Goal: Entertainment & Leisure: Consume media (video, audio)

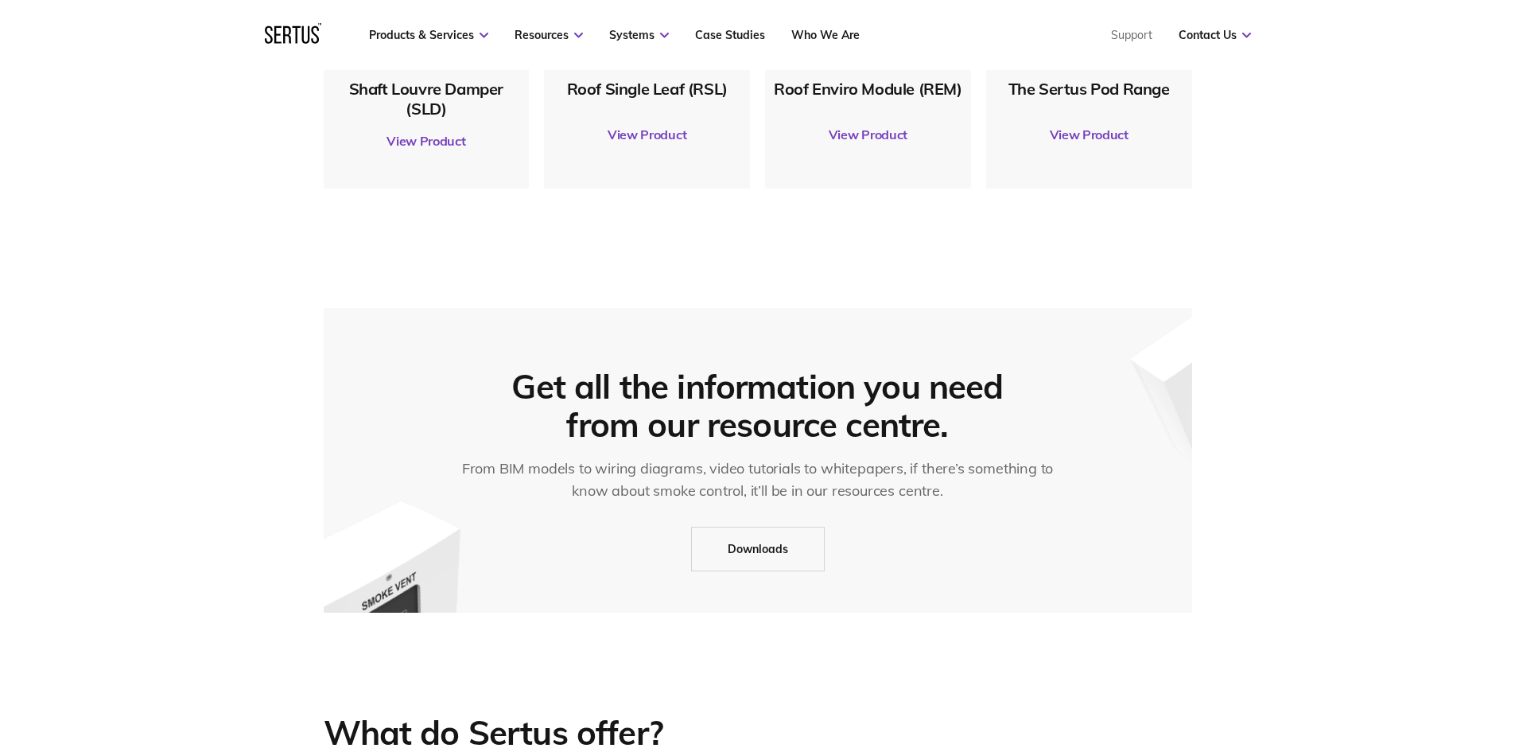
scroll to position [2120, 0]
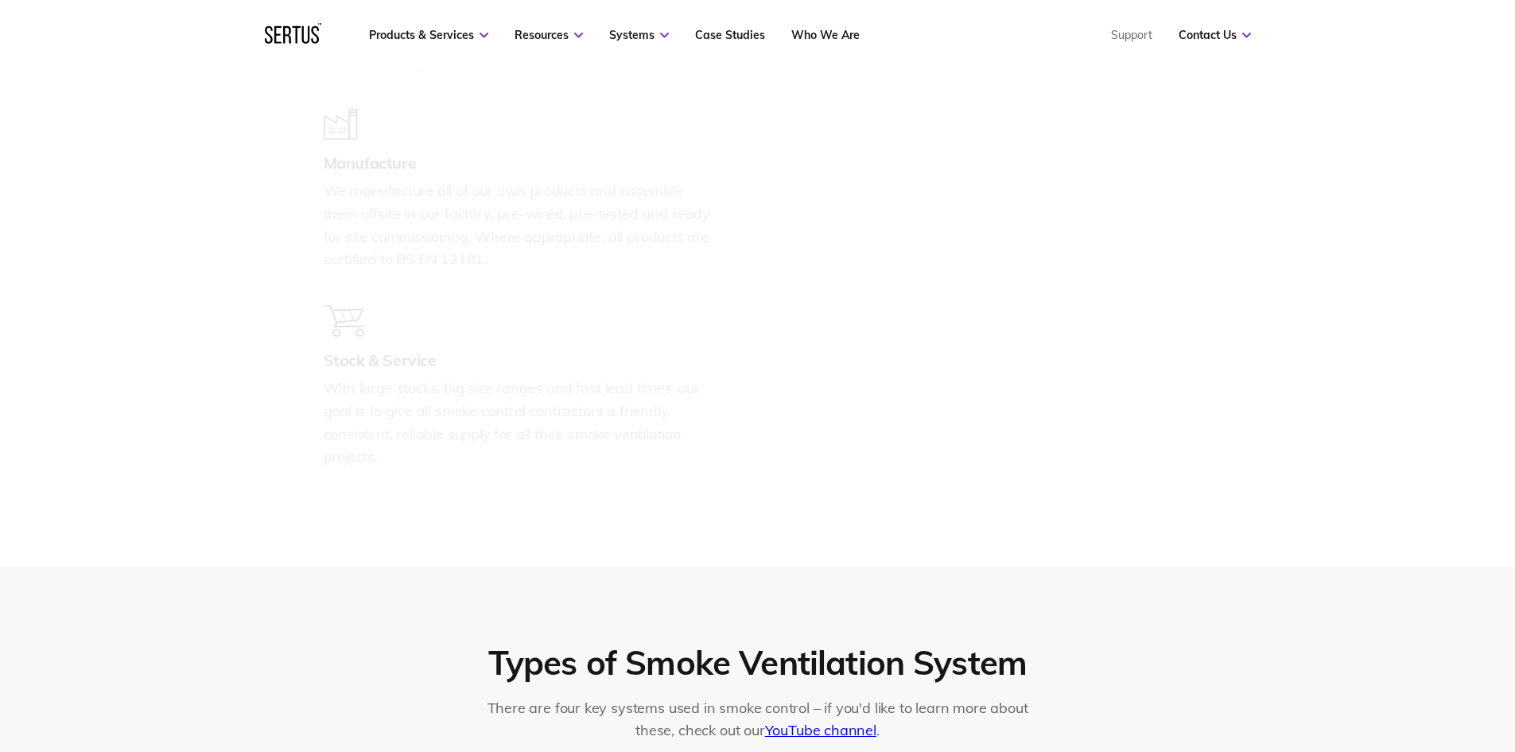
drag, startPoint x: 1471, startPoint y: 343, endPoint x: 1465, endPoint y: 511, distance: 167.9
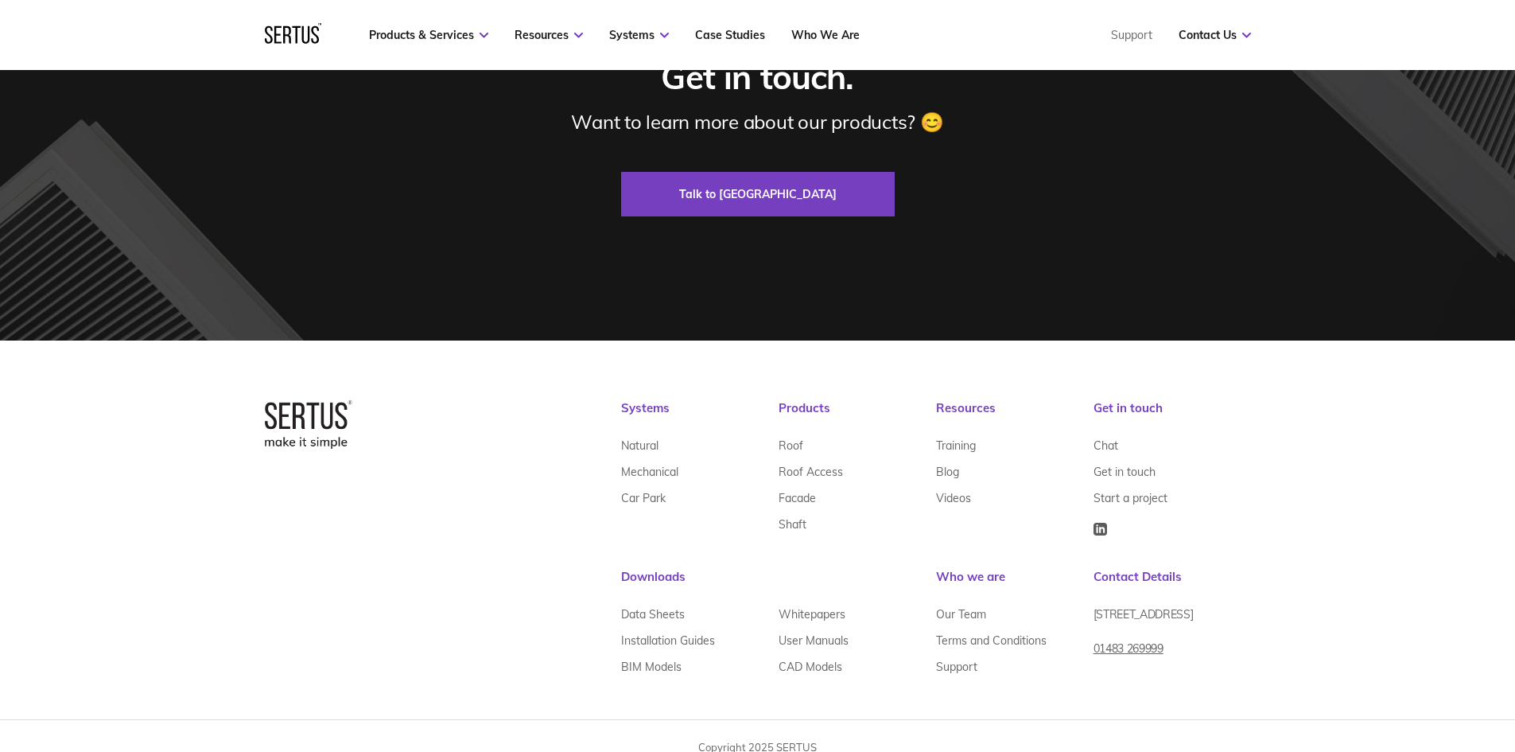
scroll to position [4826, 0]
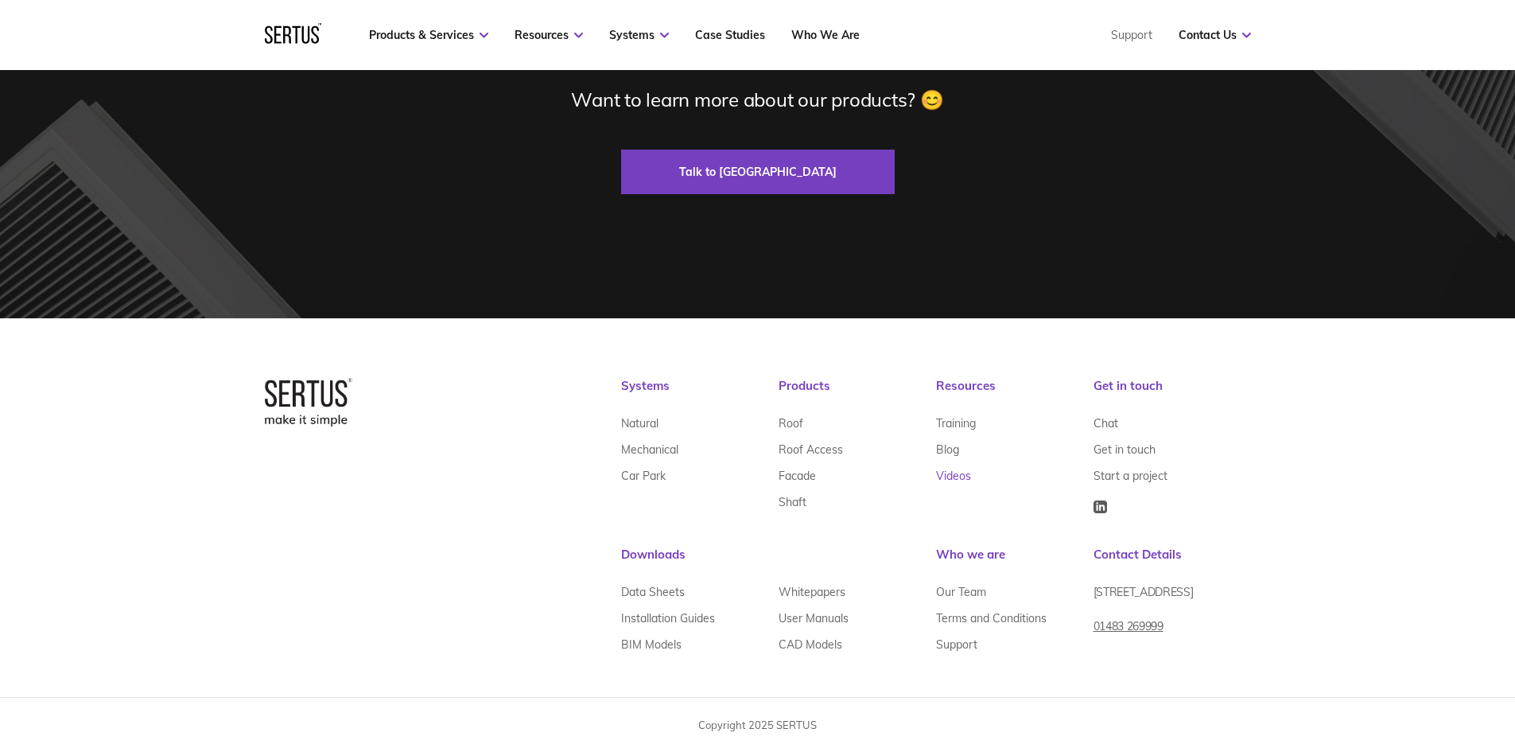
click at [961, 479] on link "Videos" at bounding box center [953, 475] width 35 height 26
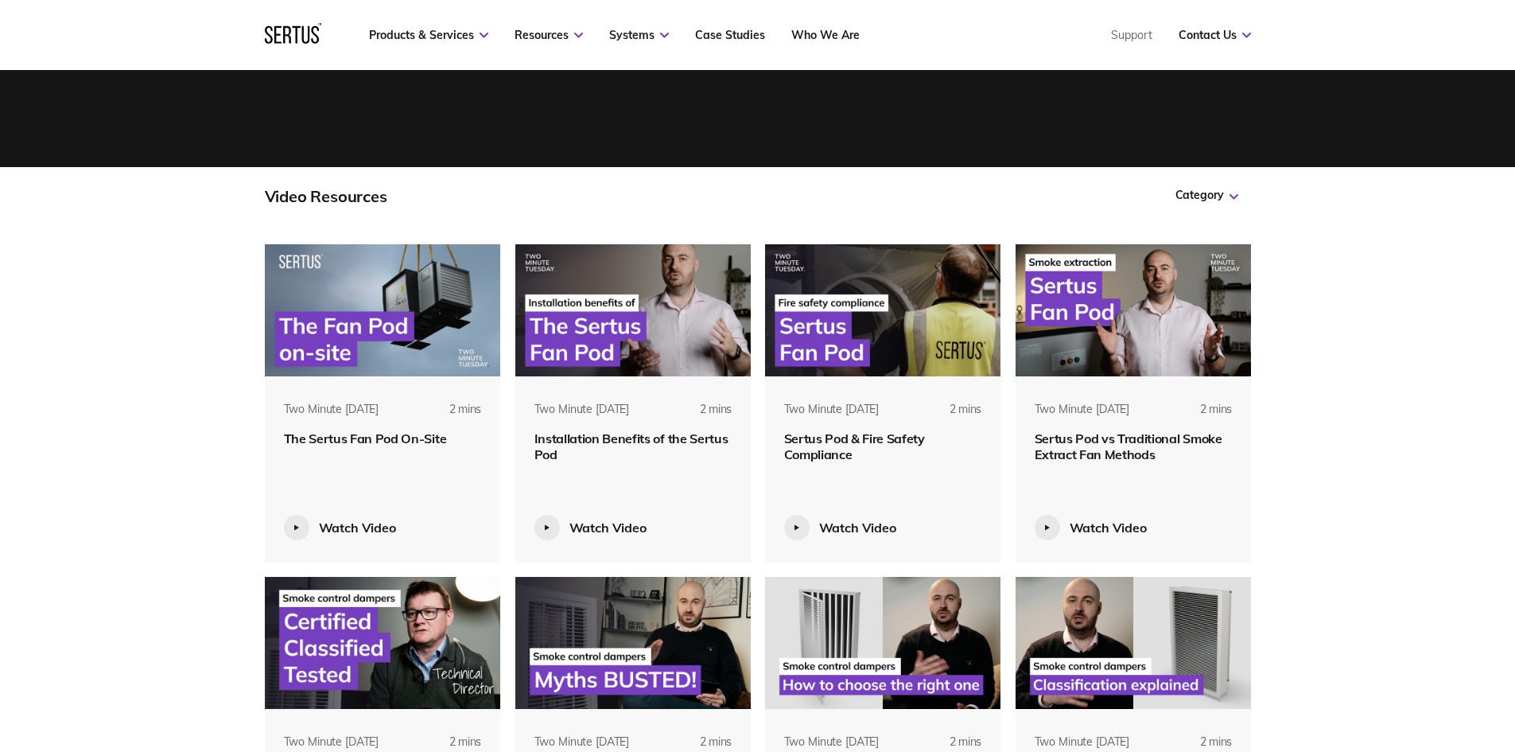
scroll to position [636, 0]
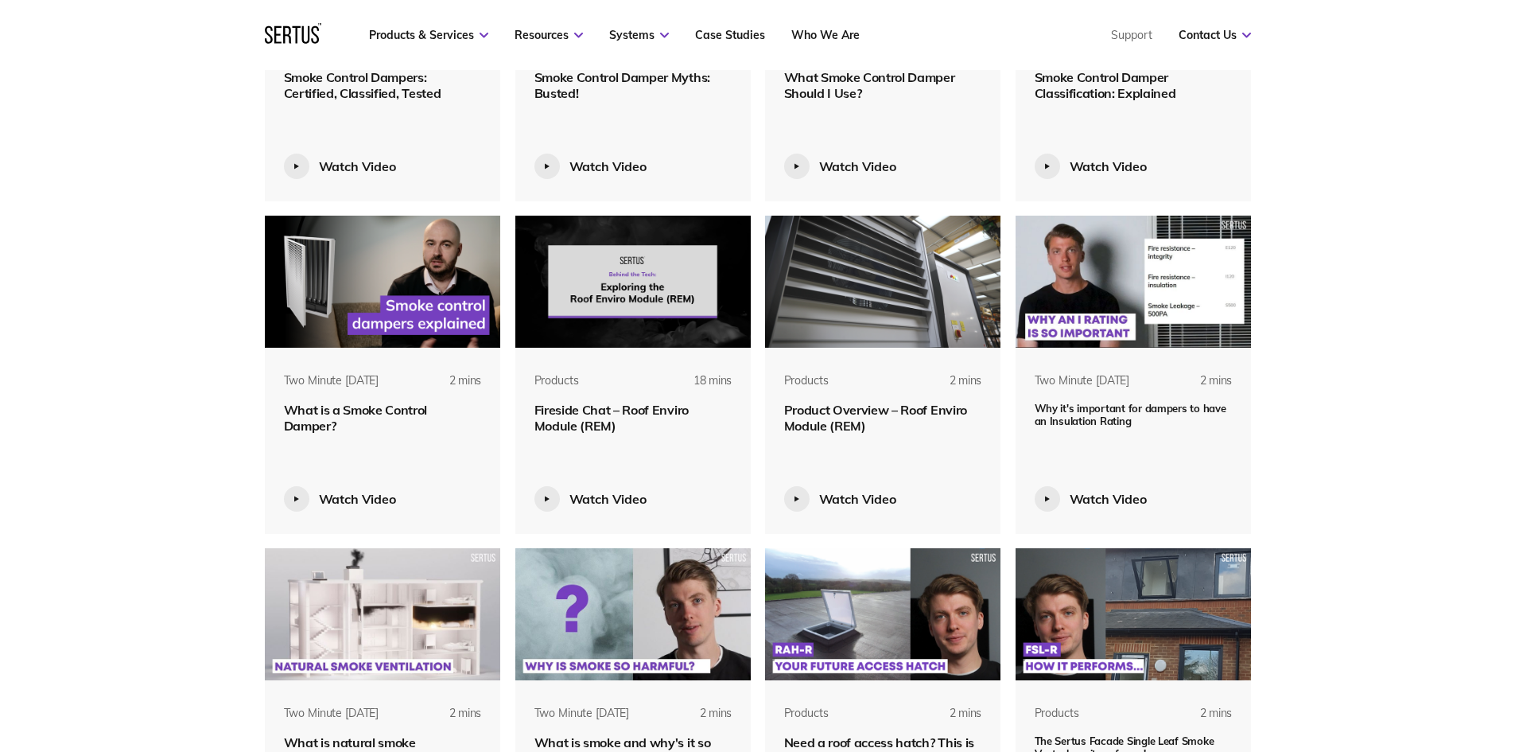
scroll to position [1273, 0]
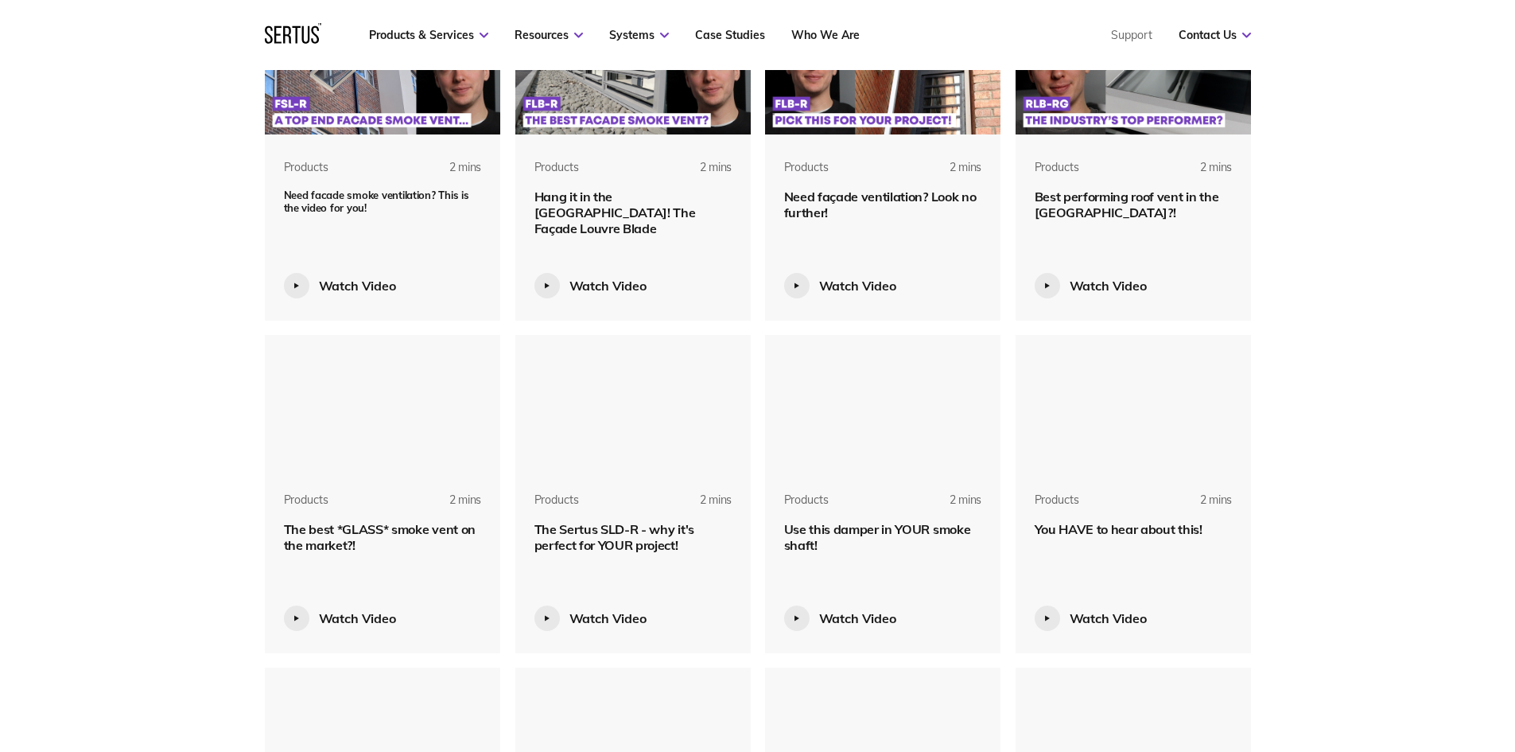
scroll to position [2307, 0]
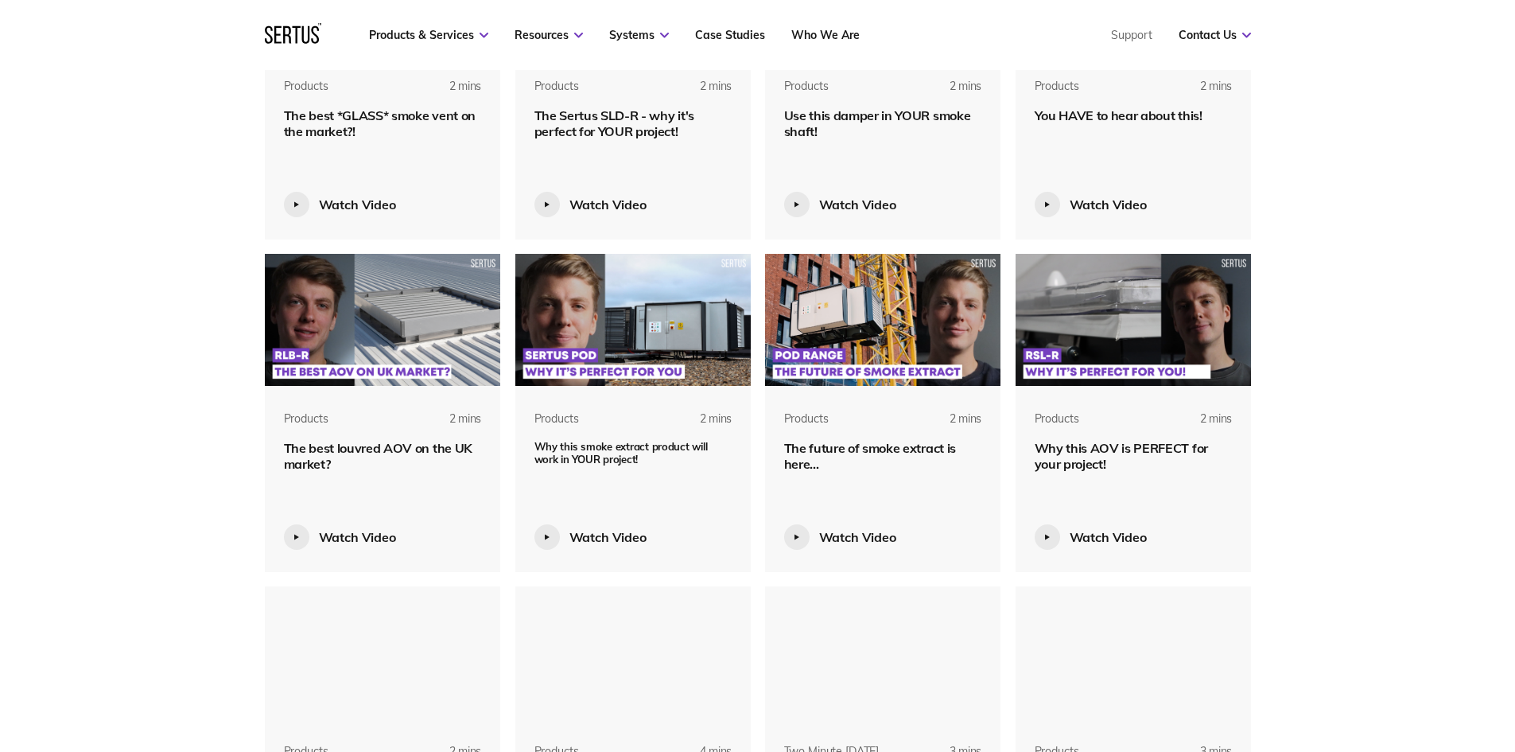
scroll to position [2943, 0]
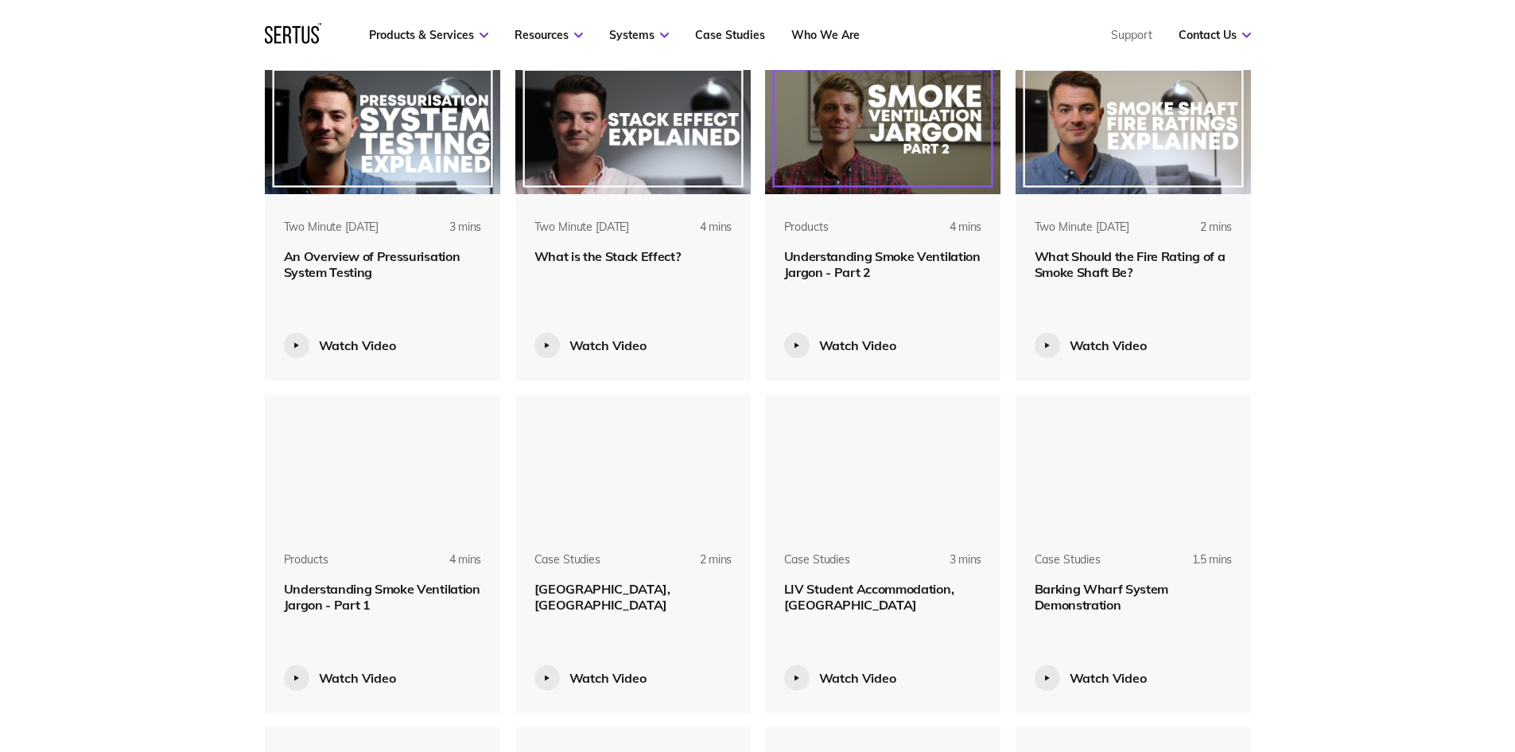
scroll to position [3579, 0]
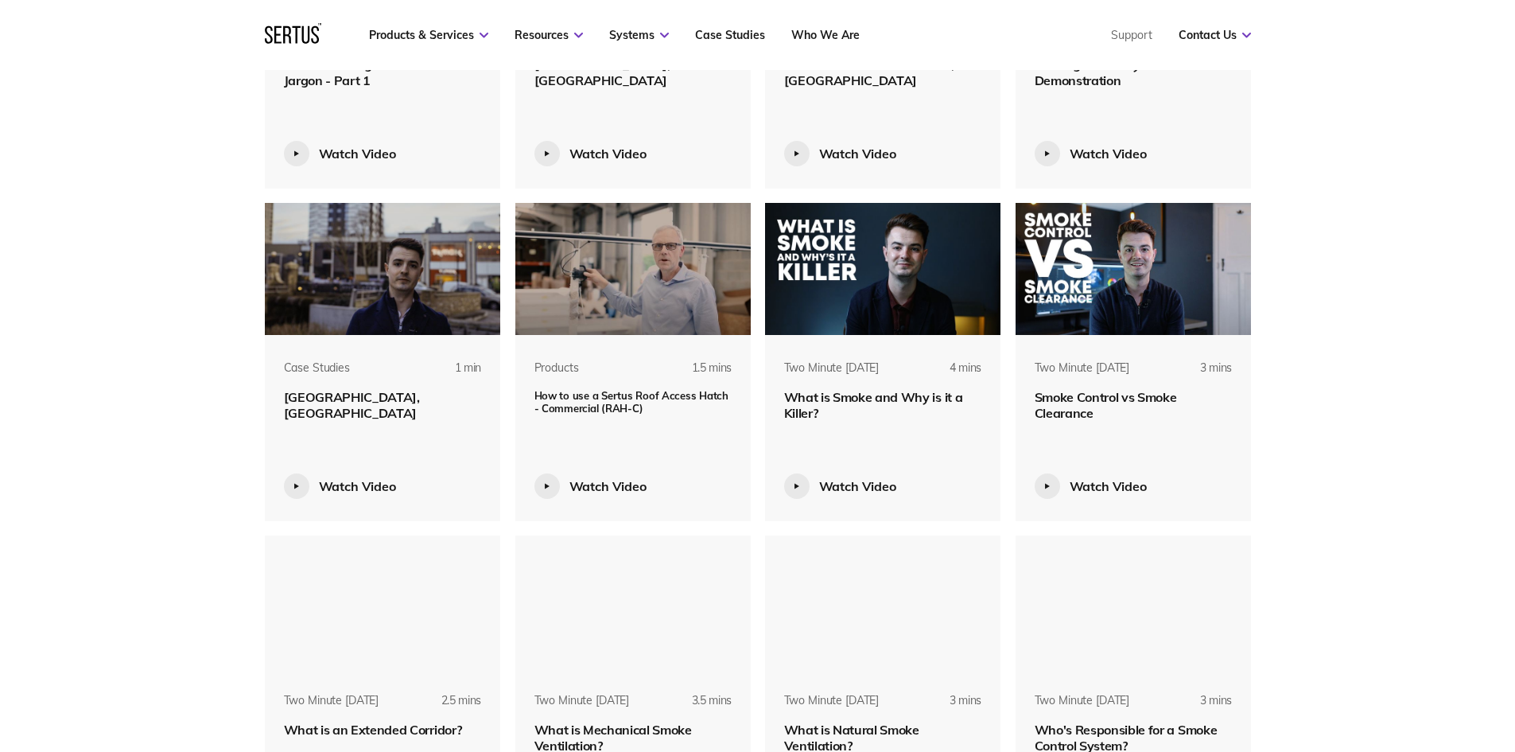
scroll to position [4057, 0]
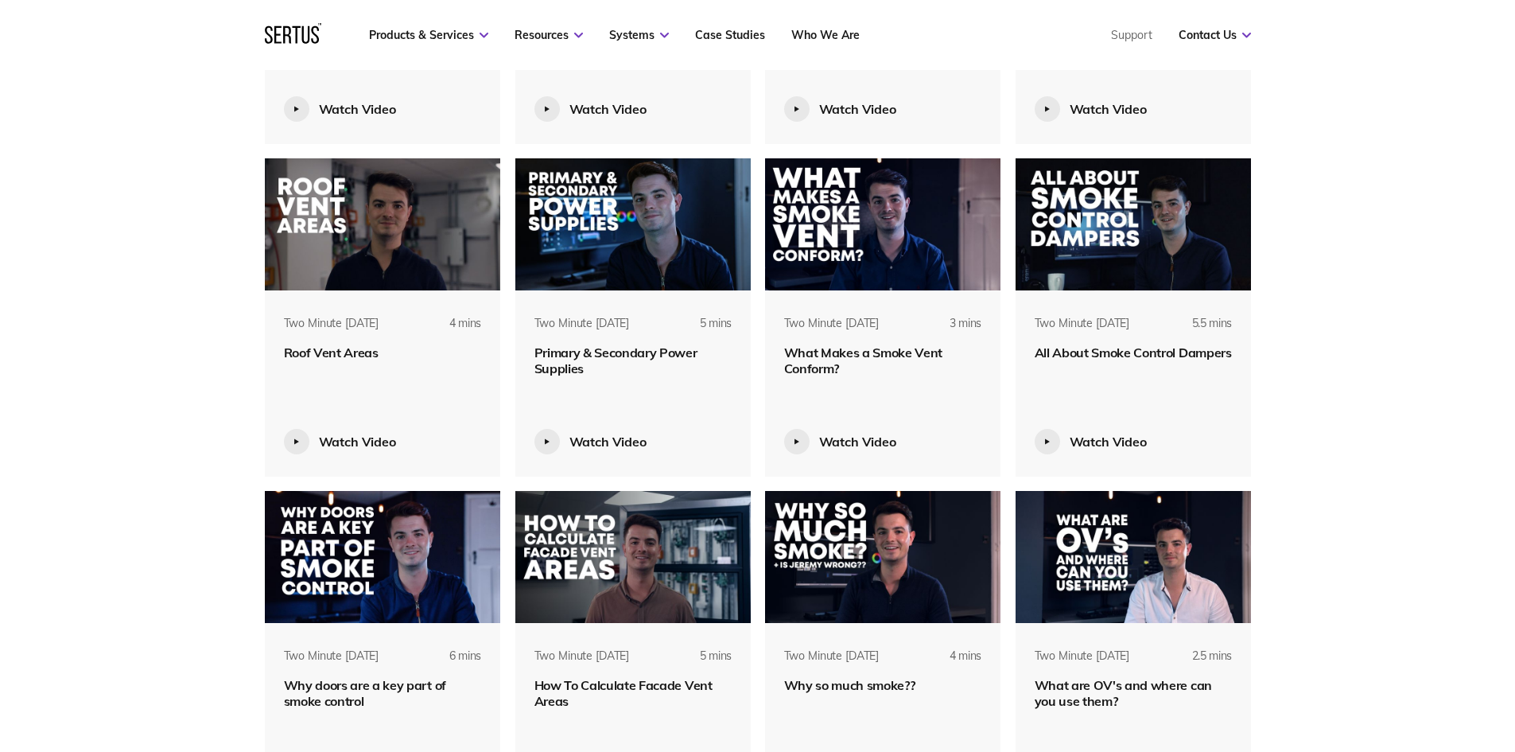
scroll to position [4693, 0]
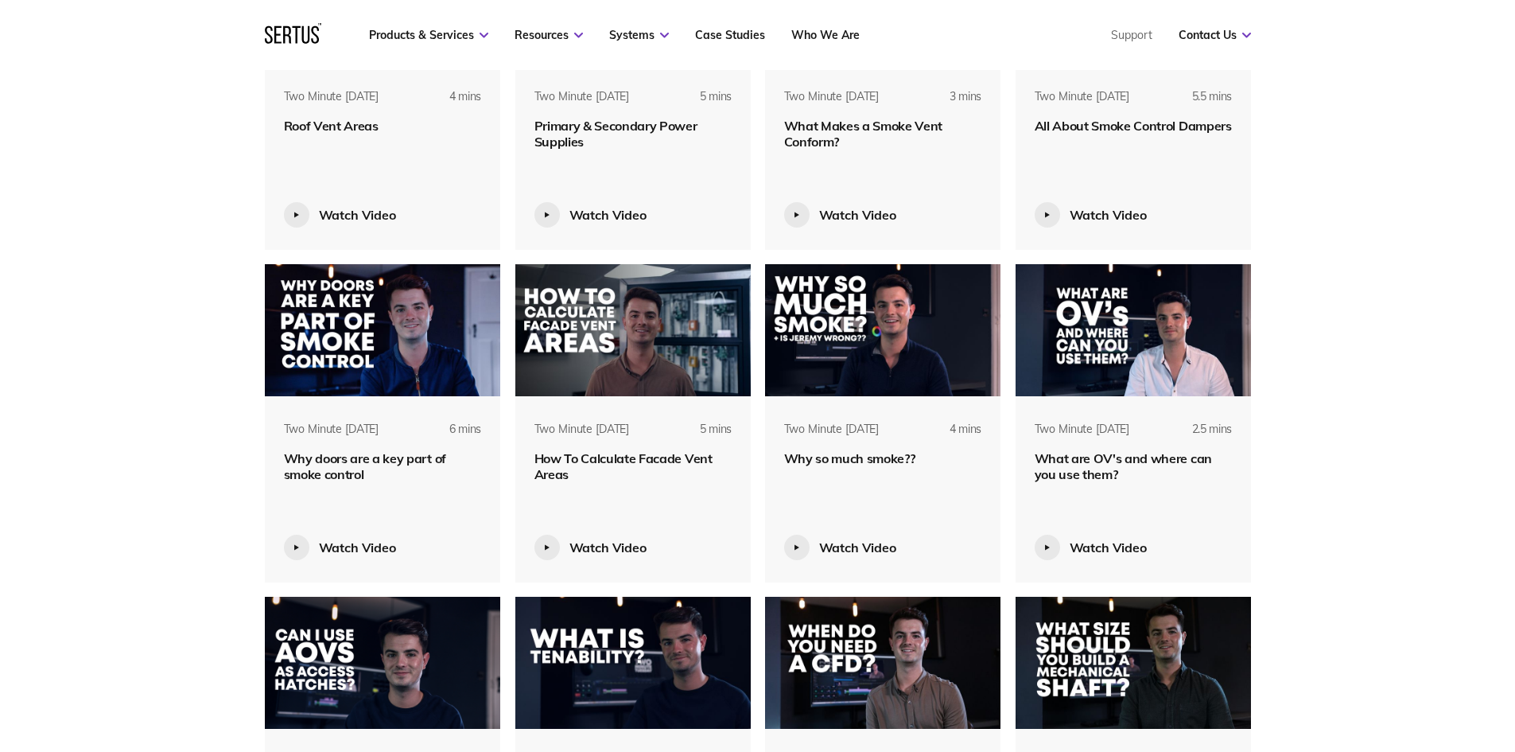
scroll to position [5329, 0]
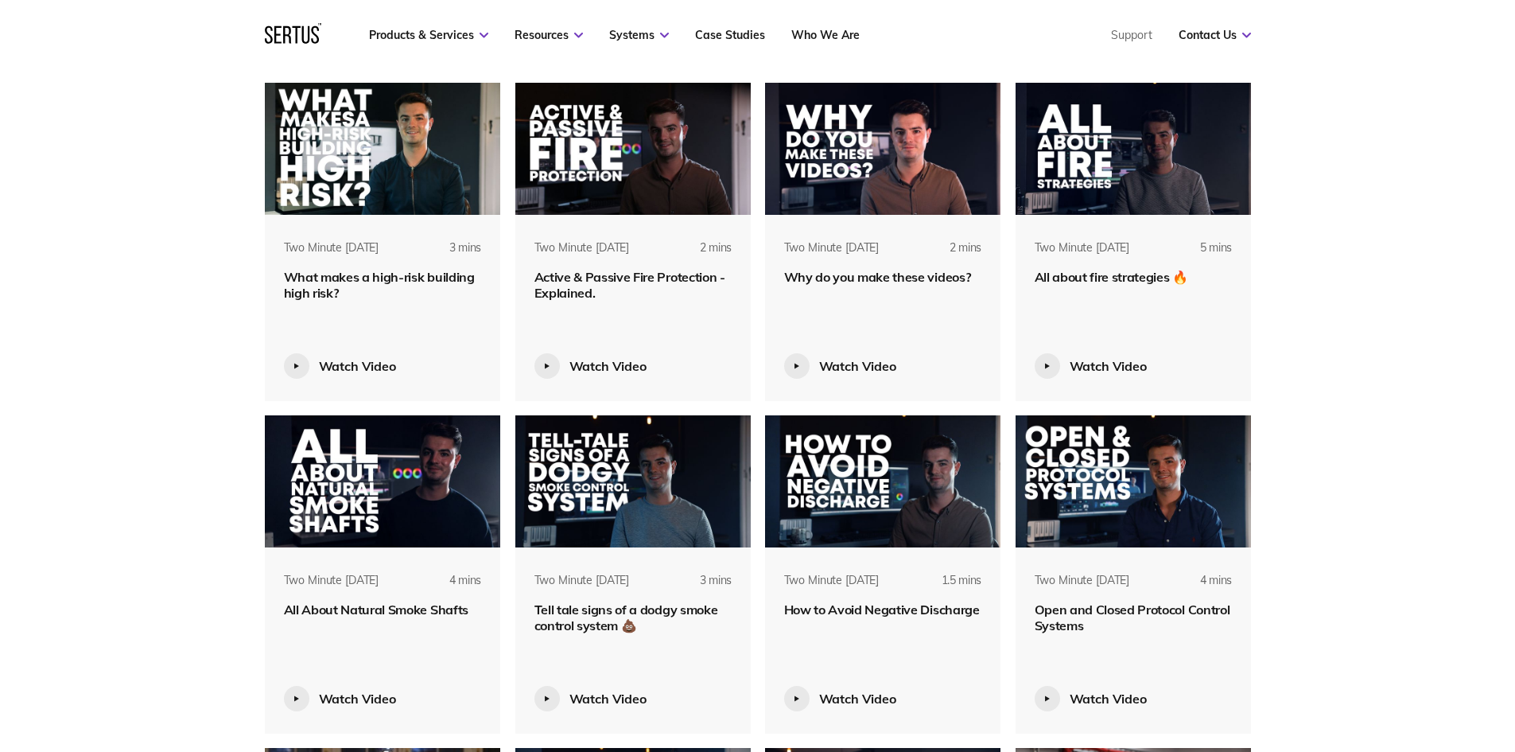
scroll to position [6443, 0]
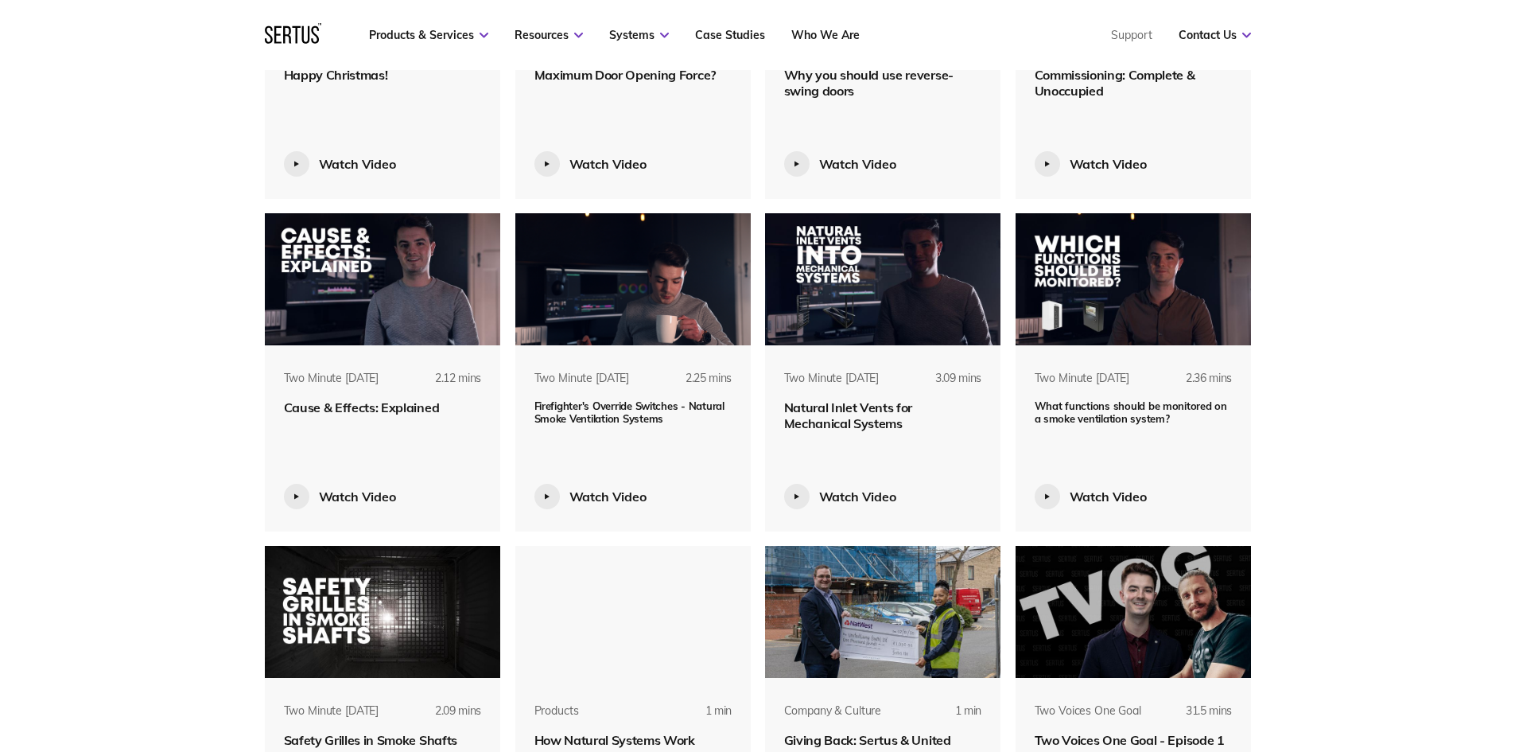
scroll to position [7079, 0]
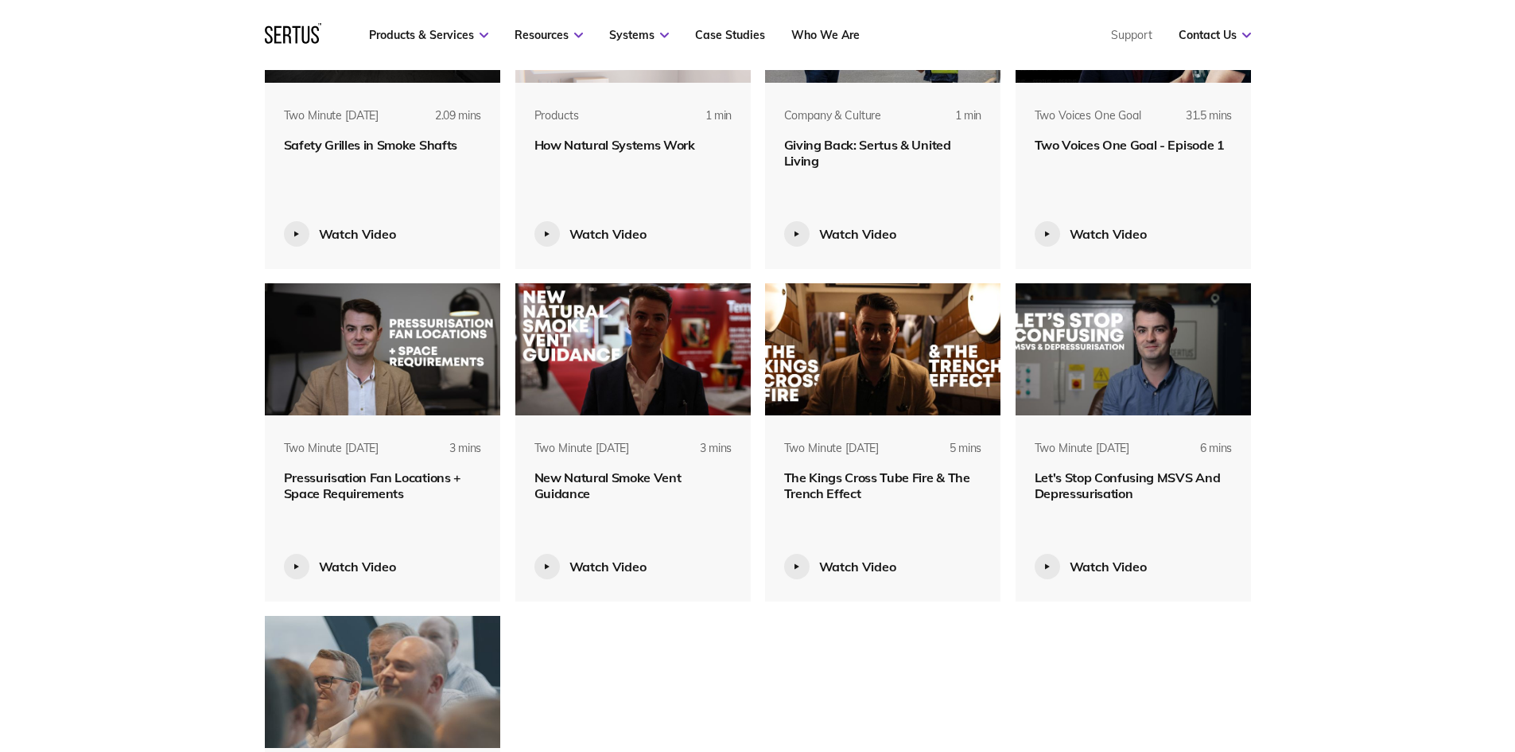
scroll to position [7556, 0]
